Goal: Information Seeking & Learning: Learn about a topic

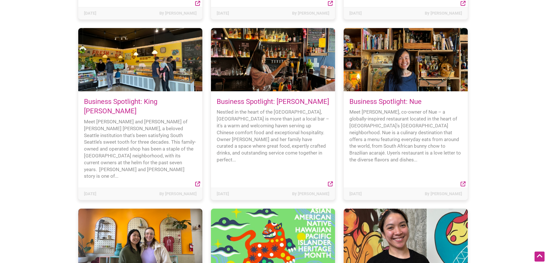
scroll to position [4203, 0]
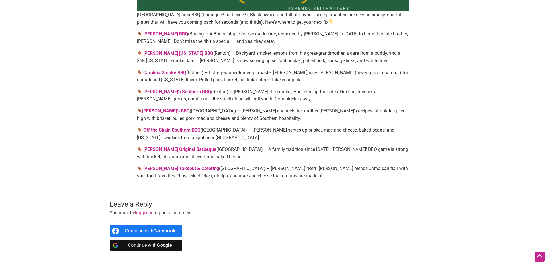
scroll to position [191, 0]
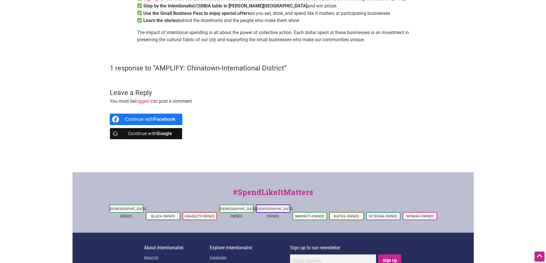
scroll to position [1094, 0]
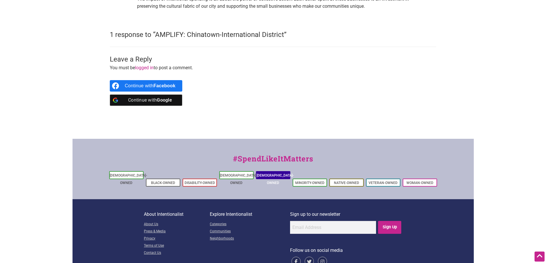
click at [273, 174] on link "[DEMOGRAPHIC_DATA]-Owned" at bounding box center [274, 179] width 37 height 11
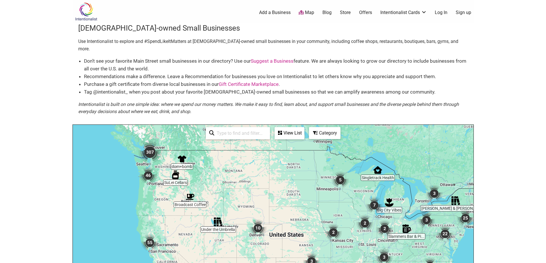
drag, startPoint x: 129, startPoint y: 154, endPoint x: 169, endPoint y: 164, distance: 41.5
click at [169, 164] on div "To navigate, press the arrow keys." at bounding box center [273, 236] width 401 height 223
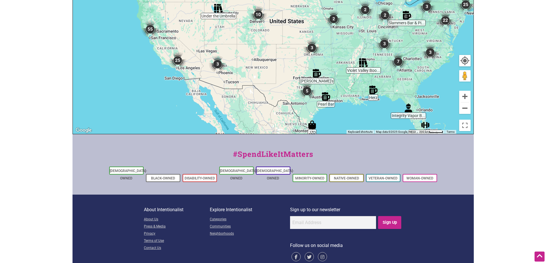
scroll to position [23, 0]
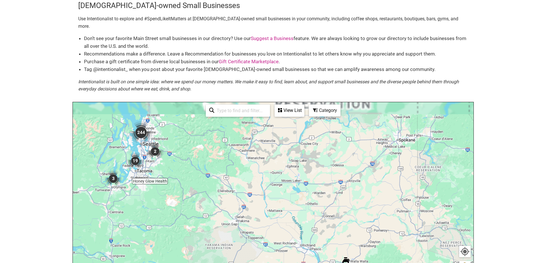
drag, startPoint x: 175, startPoint y: 137, endPoint x: 191, endPoint y: 164, distance: 32.0
click at [191, 164] on div "To navigate, press the arrow keys." at bounding box center [273, 213] width 401 height 223
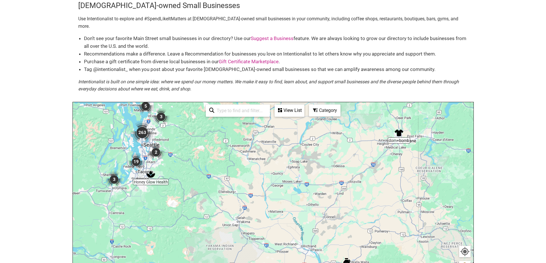
click at [142, 126] on img "263" at bounding box center [142, 132] width 23 height 23
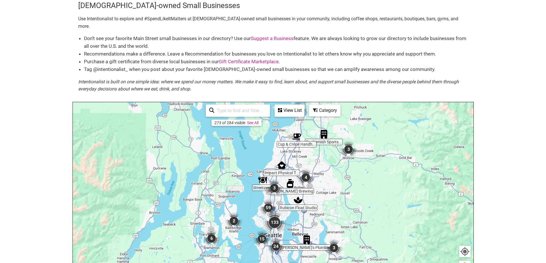
click at [277, 214] on img "133" at bounding box center [274, 222] width 23 height 23
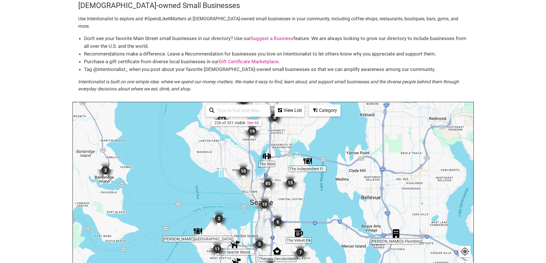
click at [288, 106] on div "View List" at bounding box center [289, 110] width 29 height 11
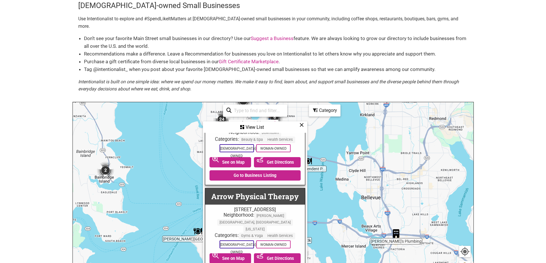
scroll to position [1194, 0]
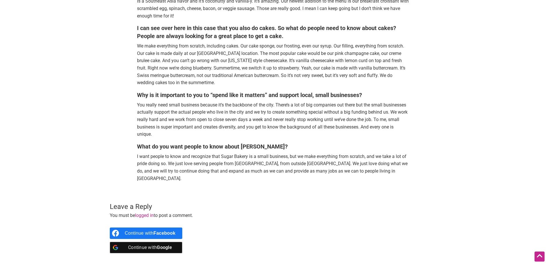
scroll to position [764, 0]
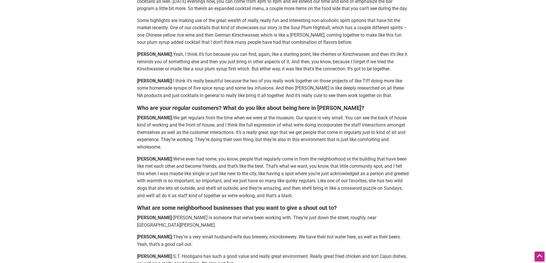
scroll to position [860, 0]
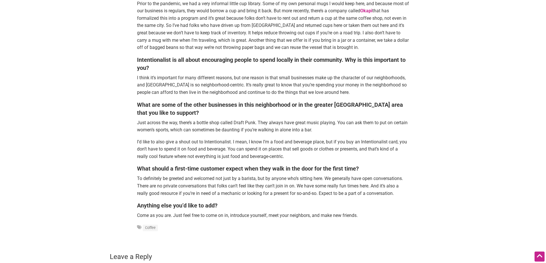
scroll to position [621, 0]
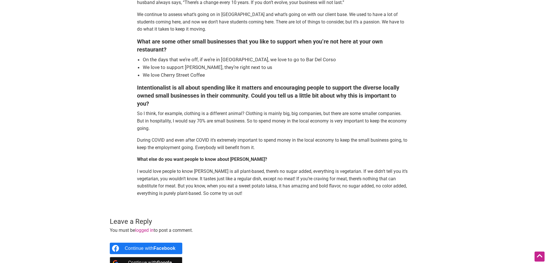
scroll to position [764, 0]
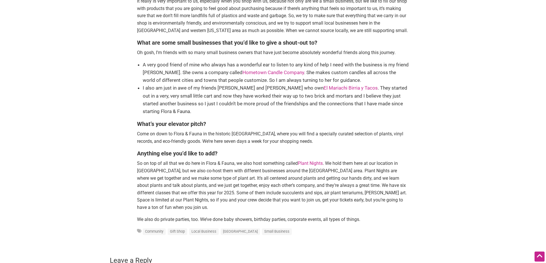
scroll to position [764, 0]
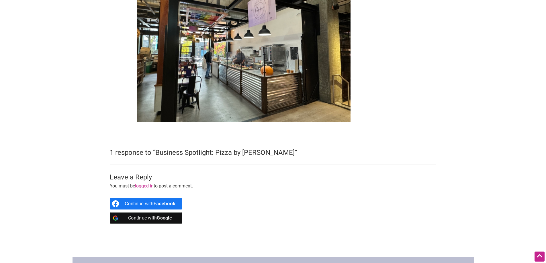
scroll to position [1098, 0]
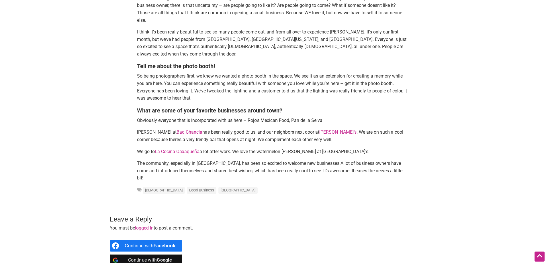
scroll to position [1242, 0]
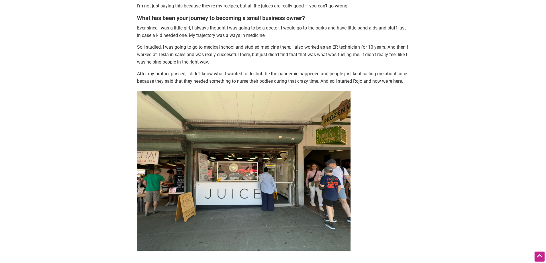
scroll to position [525, 0]
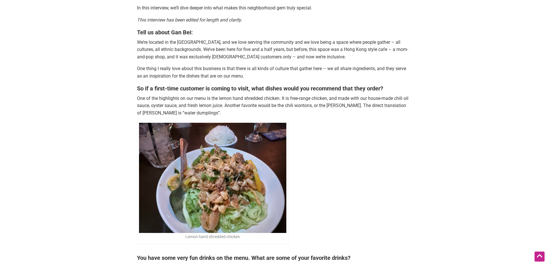
scroll to position [239, 0]
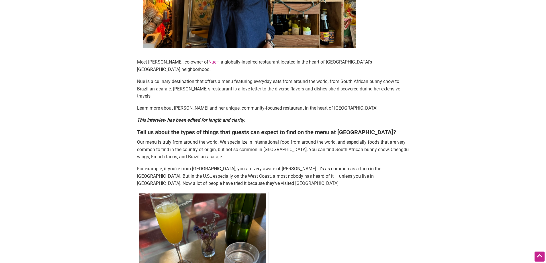
scroll to position [191, 0]
